Goal: Task Accomplishment & Management: Complete application form

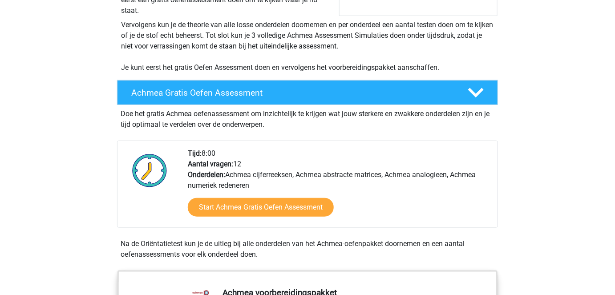
scroll to position [202, 0]
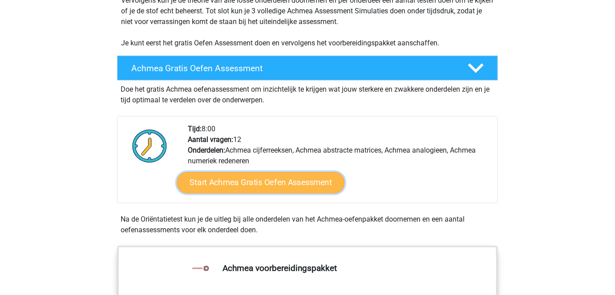
click at [253, 190] on link "Start Achmea Gratis Oefen Assessment" at bounding box center [261, 182] width 168 height 21
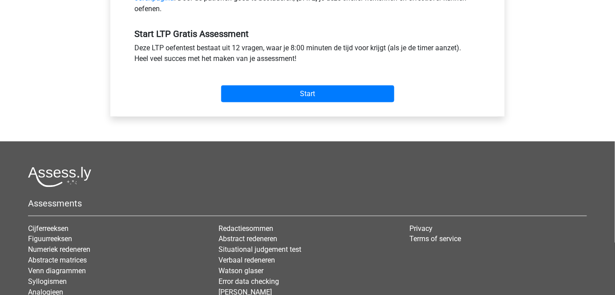
scroll to position [324, 0]
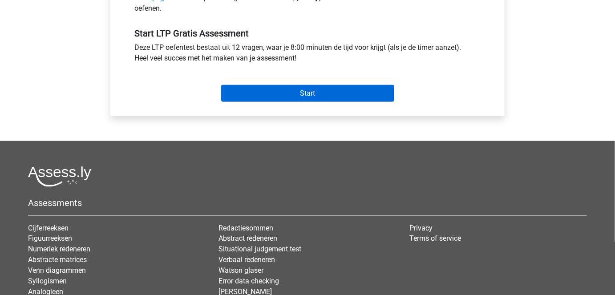
drag, startPoint x: 291, startPoint y: 110, endPoint x: 295, endPoint y: 95, distance: 15.7
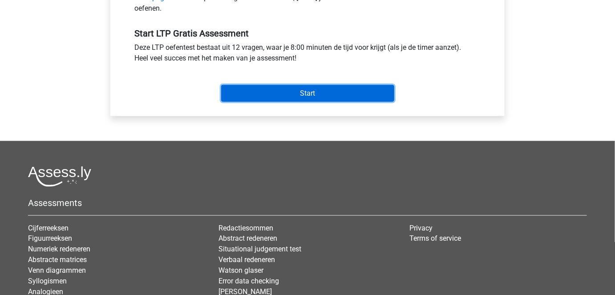
click at [295, 95] on input "Start" at bounding box center [307, 93] width 173 height 17
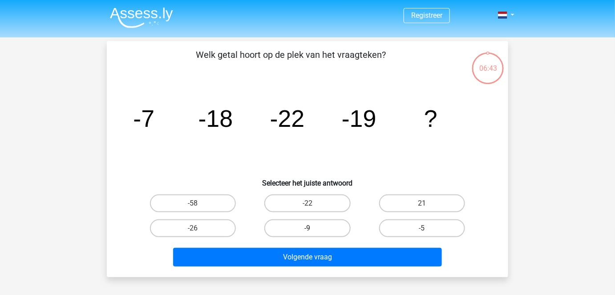
click at [331, 229] on label "-9" at bounding box center [307, 228] width 86 height 18
click at [313, 229] on input "-9" at bounding box center [311, 231] width 6 height 6
radio input "true"
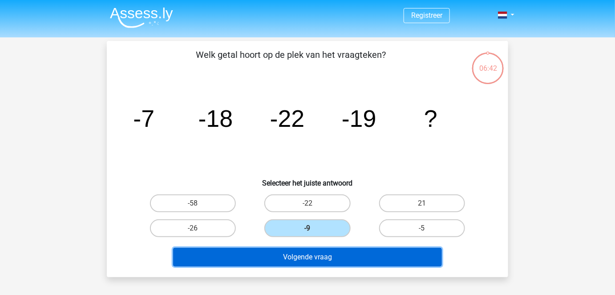
click at [363, 260] on button "Volgende vraag" at bounding box center [307, 257] width 269 height 19
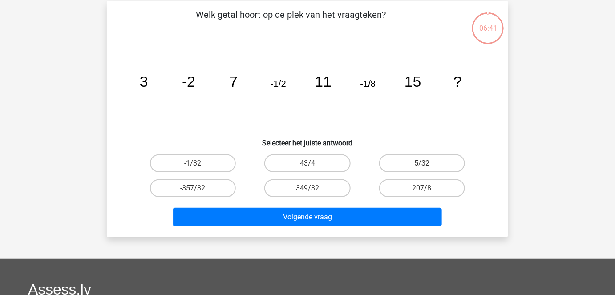
scroll to position [41, 0]
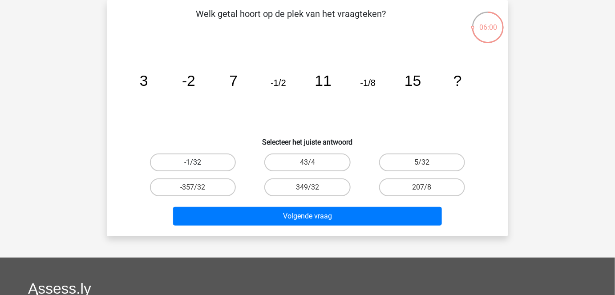
click at [219, 158] on label "-1/32" at bounding box center [193, 163] width 86 height 18
click at [199, 162] on input "-1/32" at bounding box center [196, 165] width 6 height 6
radio input "true"
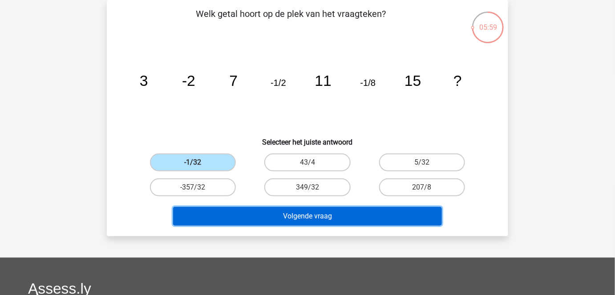
click at [251, 216] on button "Volgende vraag" at bounding box center [307, 216] width 269 height 19
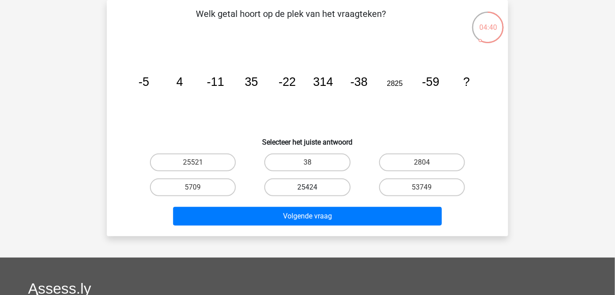
click at [320, 183] on label "25424" at bounding box center [307, 187] width 86 height 18
click at [313, 187] on input "25424" at bounding box center [311, 190] width 6 height 6
radio input "true"
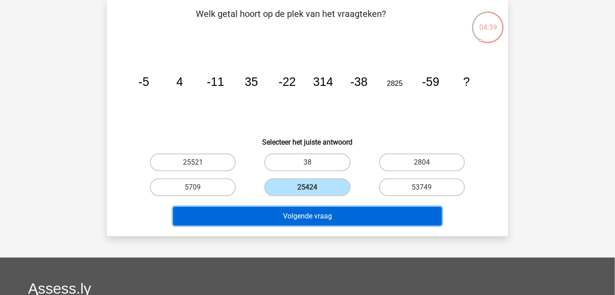
click at [320, 220] on button "Volgende vraag" at bounding box center [307, 216] width 269 height 19
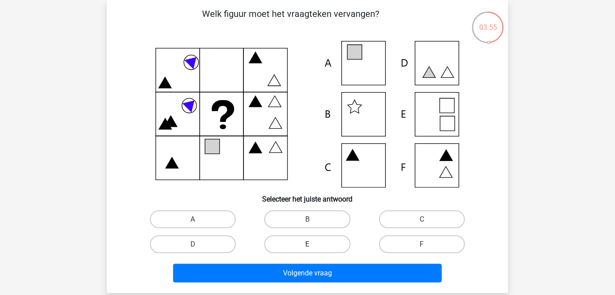
click at [333, 236] on div "E" at bounding box center [307, 244] width 114 height 25
drag, startPoint x: 324, startPoint y: 245, endPoint x: 324, endPoint y: 253, distance: 8.5
click at [324, 245] on label "E" at bounding box center [307, 244] width 86 height 18
click at [313, 245] on input "E" at bounding box center [311, 247] width 6 height 6
radio input "true"
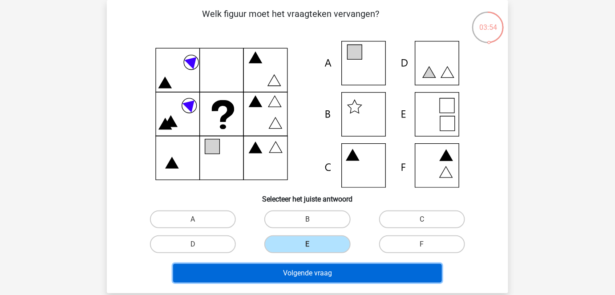
click at [322, 271] on button "Volgende vraag" at bounding box center [307, 273] width 269 height 19
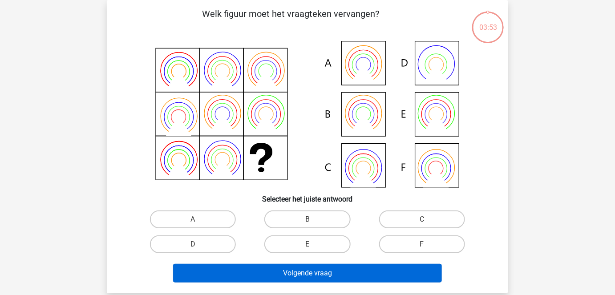
drag, startPoint x: 323, startPoint y: 246, endPoint x: 320, endPoint y: 264, distance: 18.4
click at [323, 246] on label "E" at bounding box center [307, 244] width 86 height 18
click at [313, 246] on input "E" at bounding box center [311, 247] width 6 height 6
radio input "true"
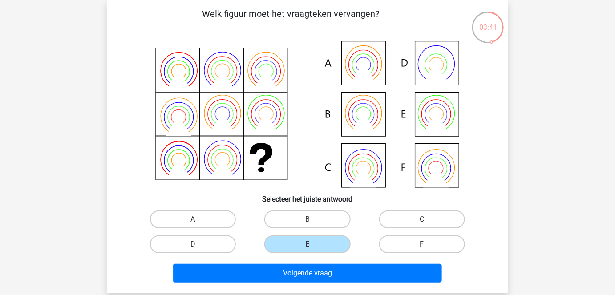
click at [197, 217] on label "A" at bounding box center [193, 219] width 86 height 18
click at [197, 219] on input "A" at bounding box center [196, 222] width 6 height 6
radio input "true"
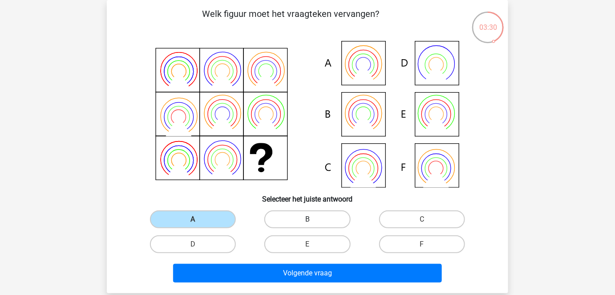
click at [296, 222] on label "B" at bounding box center [307, 219] width 86 height 18
click at [308, 222] on input "B" at bounding box center [311, 222] width 6 height 6
radio input "true"
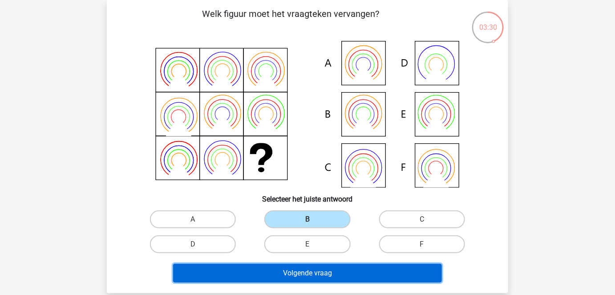
click at [296, 270] on button "Volgende vraag" at bounding box center [307, 273] width 269 height 19
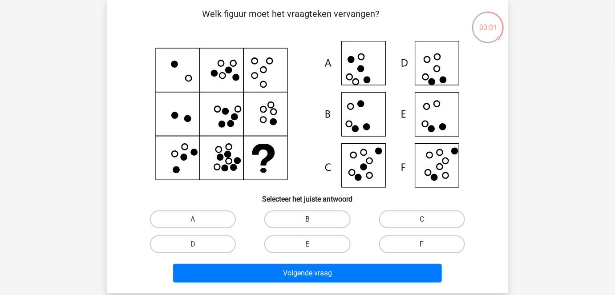
click at [405, 249] on label "F" at bounding box center [422, 244] width 86 height 18
click at [422, 249] on input "F" at bounding box center [425, 247] width 6 height 6
radio input "true"
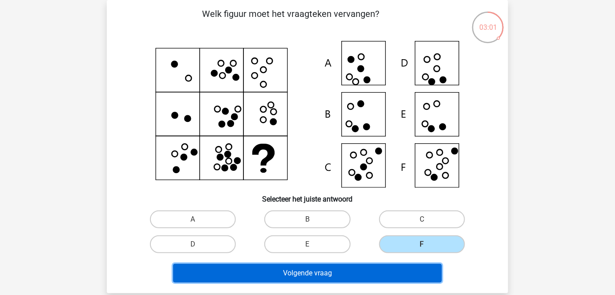
click at [388, 265] on button "Volgende vraag" at bounding box center [307, 273] width 269 height 19
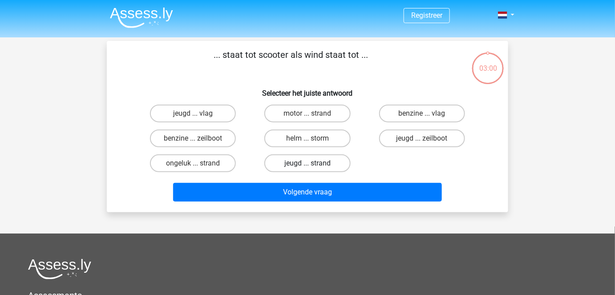
scroll to position [0, 0]
click at [283, 145] on label "helm ... storm" at bounding box center [307, 138] width 86 height 18
click at [308, 144] on input "helm ... storm" at bounding box center [311, 141] width 6 height 6
radio input "true"
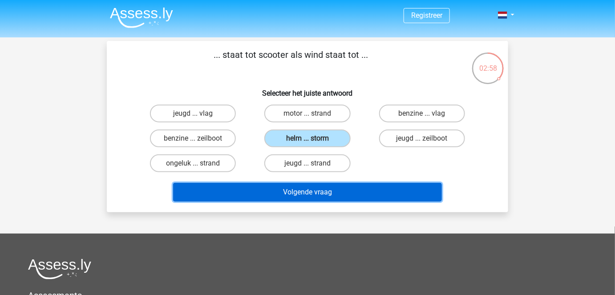
click at [293, 194] on button "Volgende vraag" at bounding box center [307, 192] width 269 height 19
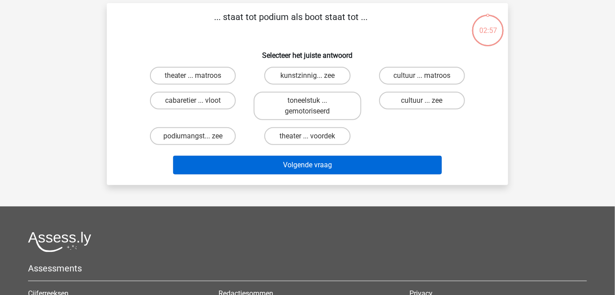
scroll to position [41, 0]
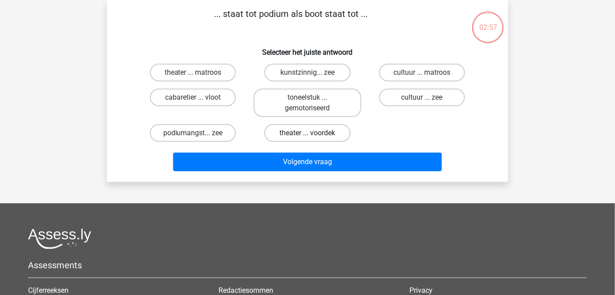
click at [319, 132] on label "theater ... voordek" at bounding box center [307, 133] width 86 height 18
click at [313, 133] on input "theater ... voordek" at bounding box center [311, 136] width 6 height 6
radio input "true"
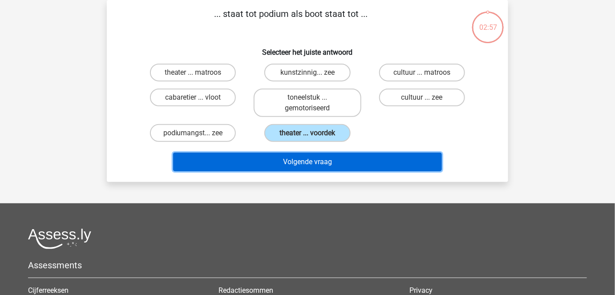
click at [315, 164] on button "Volgende vraag" at bounding box center [307, 162] width 269 height 19
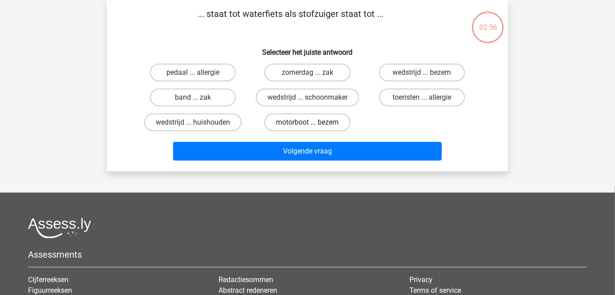
click at [320, 118] on label "motorboot ... bezem" at bounding box center [307, 122] width 86 height 18
click at [313, 122] on input "motorboot ... bezem" at bounding box center [311, 125] width 6 height 6
radio input "true"
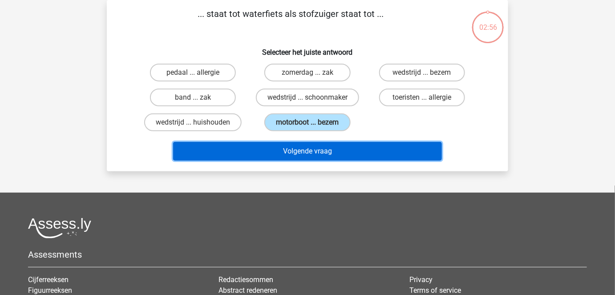
click at [322, 153] on button "Volgende vraag" at bounding box center [307, 151] width 269 height 19
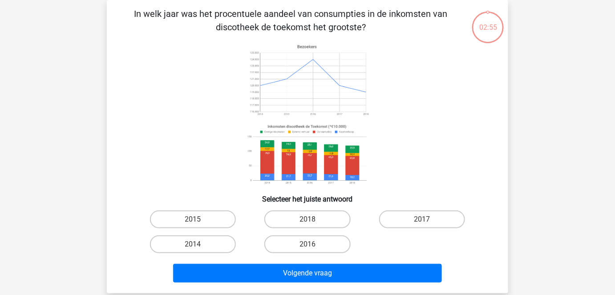
click at [323, 117] on image at bounding box center [307, 80] width 126 height 78
click at [315, 221] on label "2018" at bounding box center [307, 219] width 86 height 18
click at [313, 221] on input "2018" at bounding box center [311, 222] width 6 height 6
radio input "true"
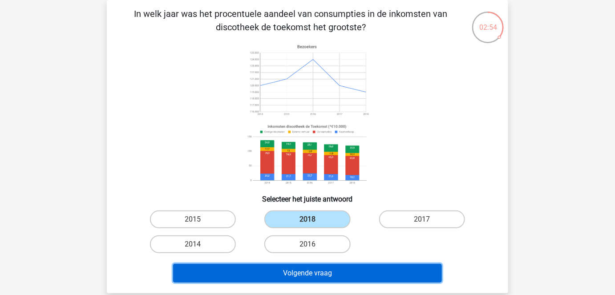
click at [314, 265] on button "Volgende vraag" at bounding box center [307, 273] width 269 height 19
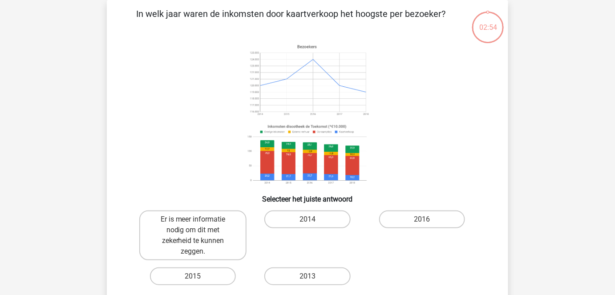
click at [310, 224] on input "2014" at bounding box center [311, 222] width 6 height 6
radio input "true"
drag, startPoint x: 318, startPoint y: 220, endPoint x: 317, endPoint y: 229, distance: 9.4
click at [318, 219] on label "2014" at bounding box center [307, 219] width 86 height 18
click at [313, 219] on input "2014" at bounding box center [311, 222] width 6 height 6
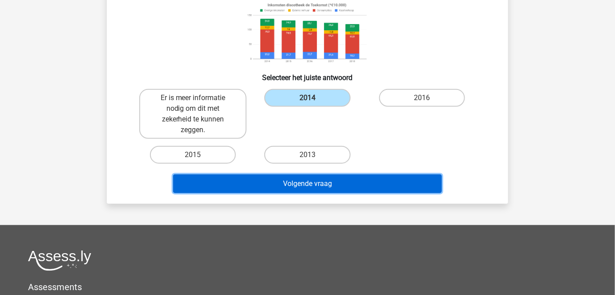
click at [319, 183] on button "Volgende vraag" at bounding box center [307, 183] width 269 height 19
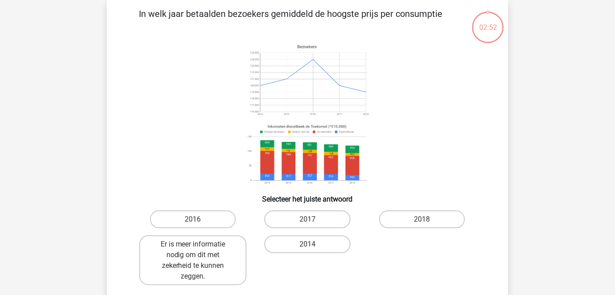
drag, startPoint x: 306, startPoint y: 231, endPoint x: 306, endPoint y: 237, distance: 5.8
click at [306, 233] on div "2014" at bounding box center [307, 260] width 114 height 57
click at [315, 219] on label "2017" at bounding box center [307, 219] width 86 height 18
click at [313, 219] on input "2017" at bounding box center [311, 222] width 6 height 6
radio input "true"
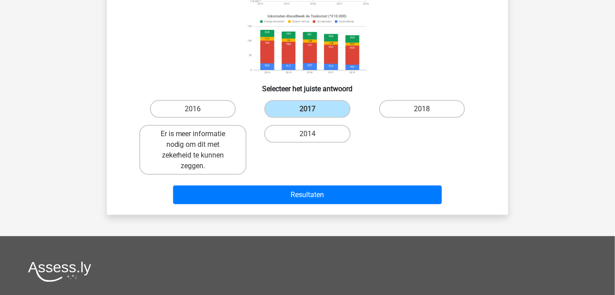
scroll to position [162, 0]
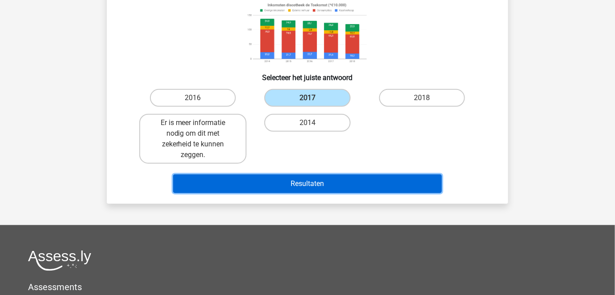
click at [320, 180] on button "Resultaten" at bounding box center [307, 183] width 269 height 19
